Goal: Task Accomplishment & Management: Manage account settings

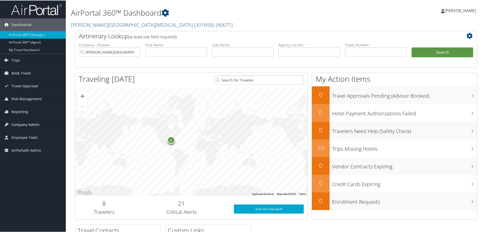
click at [36, 125] on span "Company Admin" at bounding box center [25, 124] width 28 height 13
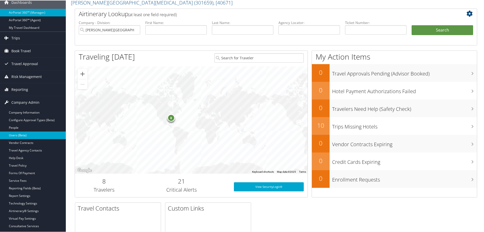
scroll to position [34, 0]
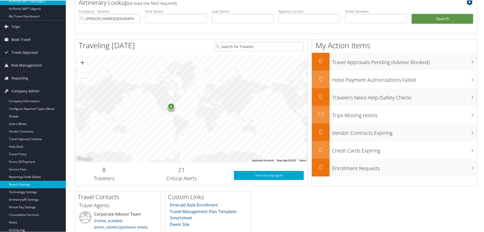
click at [24, 185] on link "Report Settings" at bounding box center [33, 185] width 66 height 8
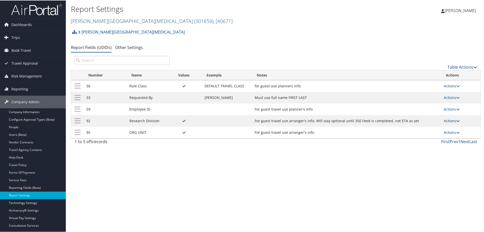
click at [447, 122] on link "Actions" at bounding box center [451, 120] width 16 height 5
click at [415, 128] on link "Update Report Field Values" at bounding box center [429, 128] width 55 height 9
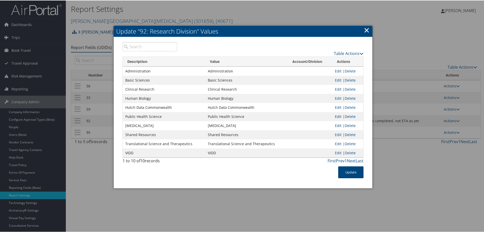
click at [336, 116] on link "Edit" at bounding box center [338, 116] width 7 height 5
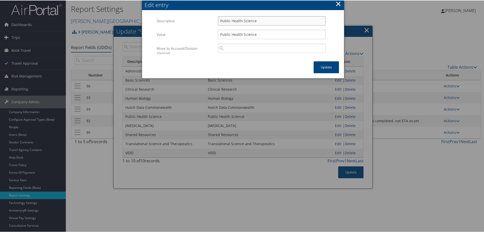
click at [259, 21] on input "Public Health Science" at bounding box center [272, 20] width 108 height 9
type input "Public Health Sciences"
click at [261, 33] on input "Public Health Science" at bounding box center [272, 33] width 108 height 9
type input "Public Health Sciences"
click at [324, 65] on button "Update" at bounding box center [325, 67] width 25 height 12
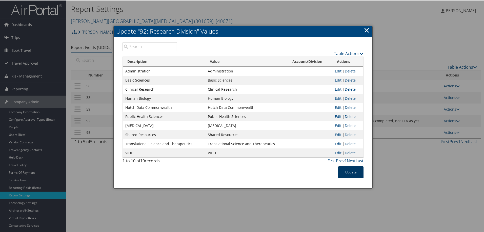
click at [350, 171] on button "Update" at bounding box center [350, 172] width 25 height 12
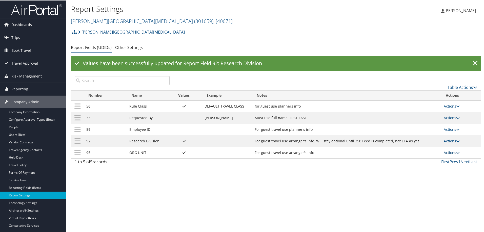
click at [447, 154] on link "Actions" at bounding box center [451, 152] width 16 height 5
click at [437, 159] on link "Update Report Field Values" at bounding box center [429, 160] width 55 height 9
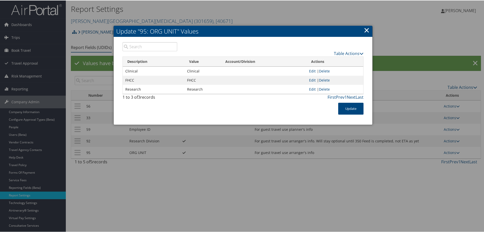
click at [364, 28] on link "×" at bounding box center [367, 30] width 6 height 10
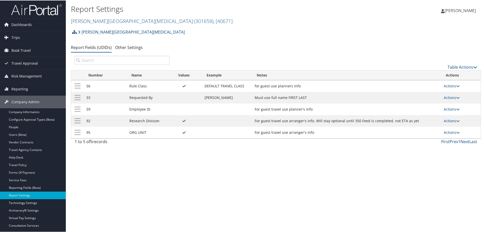
click at [191, 184] on div "Report Settings [PERSON_NAME][GEOGRAPHIC_DATA][MEDICAL_DATA] ( 301659 ) , [ 406…" at bounding box center [276, 116] width 420 height 232
drag, startPoint x: 312, startPoint y: 179, endPoint x: 309, endPoint y: 177, distance: 2.8
click at [312, 179] on div "Report Settings [PERSON_NAME][GEOGRAPHIC_DATA][MEDICAL_DATA] ( 301659 ) , [ 406…" at bounding box center [276, 116] width 420 height 232
